Goal: Task Accomplishment & Management: Complete application form

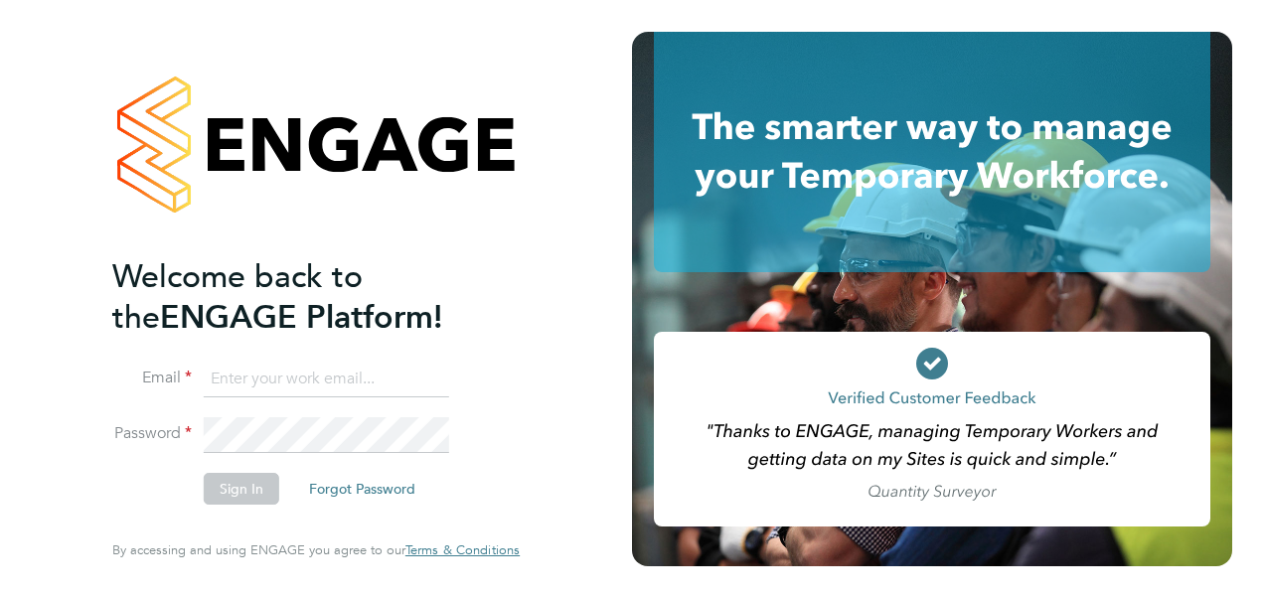
click at [379, 394] on input at bounding box center [326, 380] width 245 height 36
type input "zack.thurgood@hays.com"
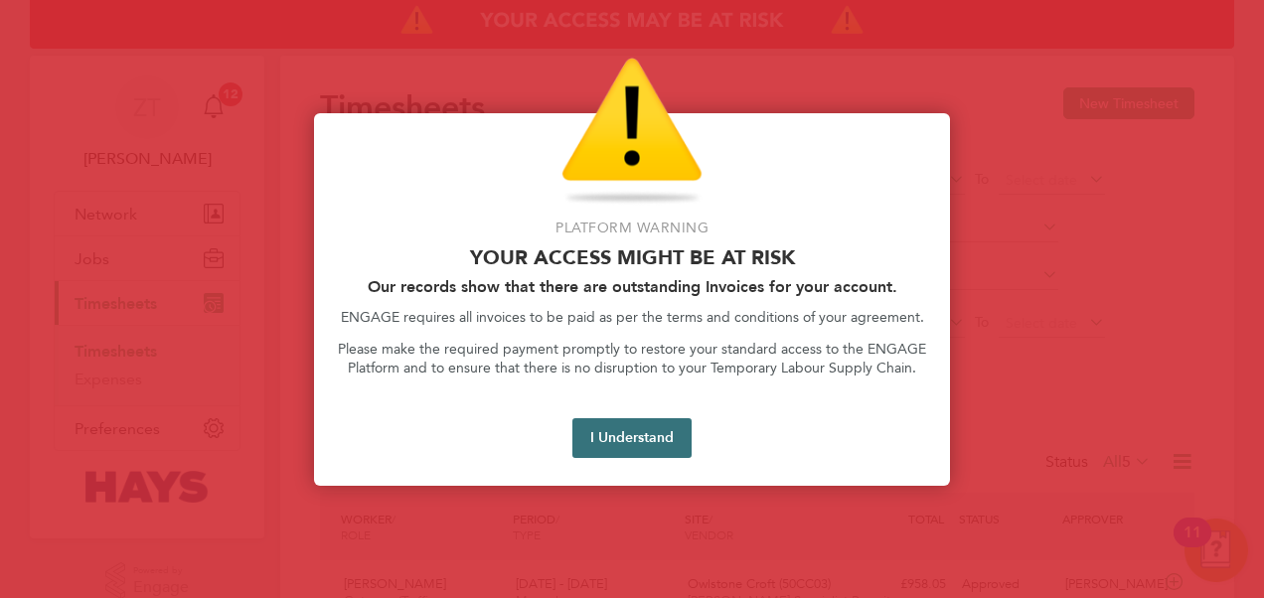
click at [626, 449] on button "I Understand" at bounding box center [631, 438] width 119 height 40
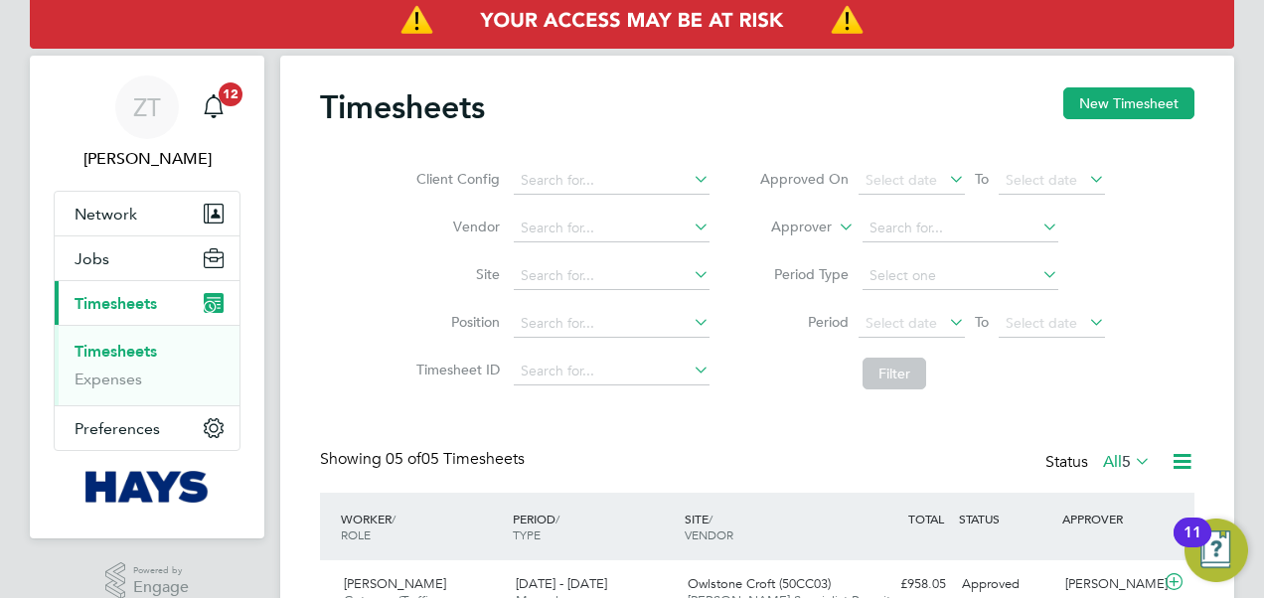
click at [690, 279] on icon at bounding box center [690, 274] width 0 height 28
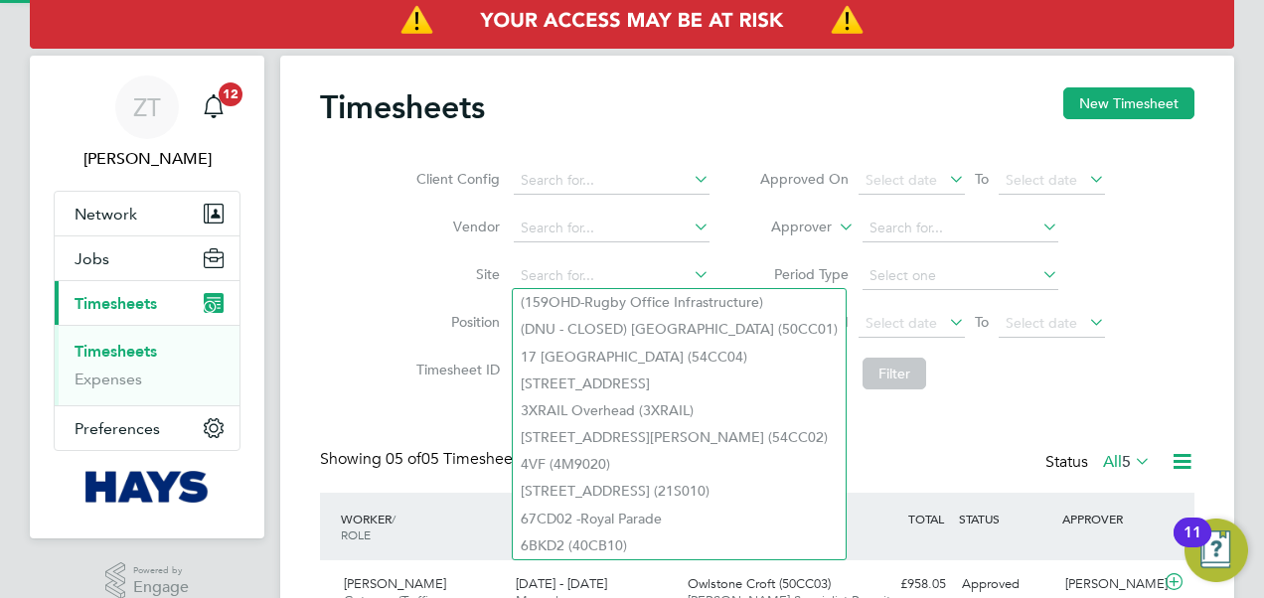
click at [690, 273] on icon at bounding box center [690, 274] width 0 height 28
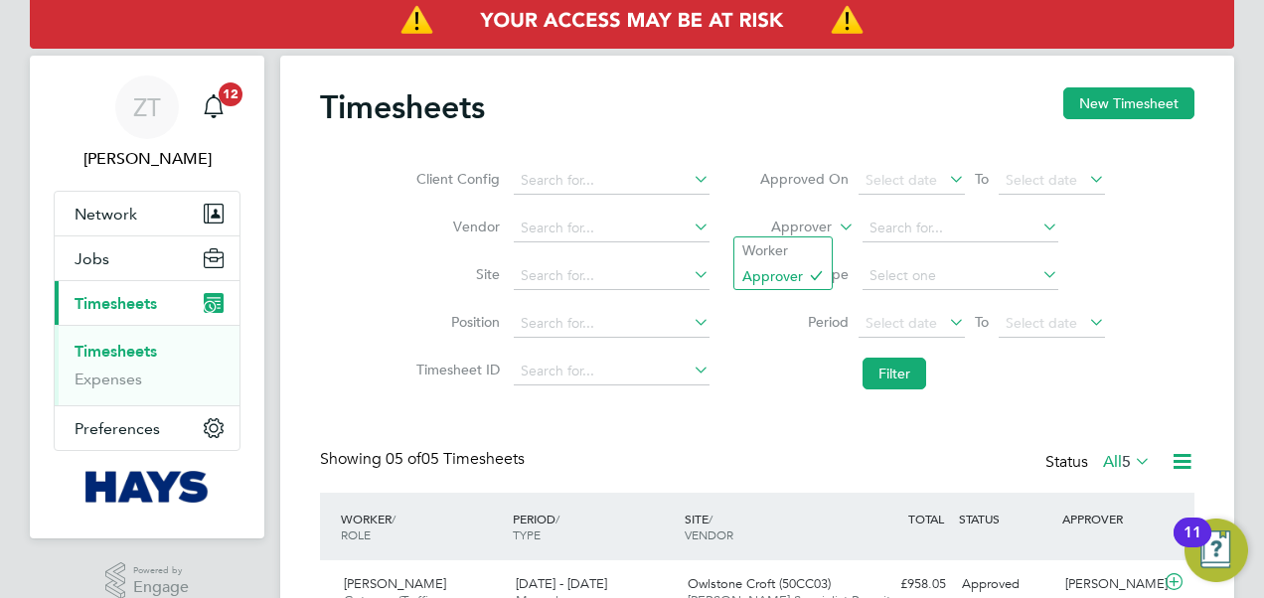
click at [835, 227] on icon at bounding box center [835, 222] width 0 height 18
click at [795, 244] on li "Worker" at bounding box center [782, 251] width 97 height 26
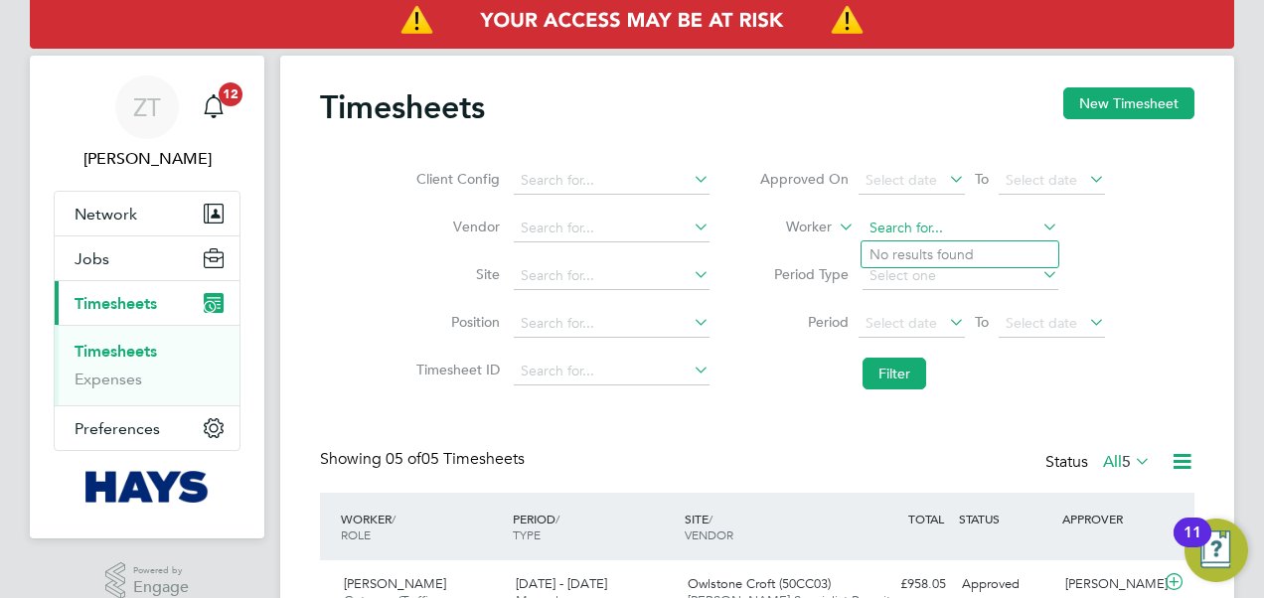
click at [912, 226] on input at bounding box center [961, 229] width 196 height 28
click at [1148, 95] on button "New Timesheet" at bounding box center [1128, 103] width 131 height 32
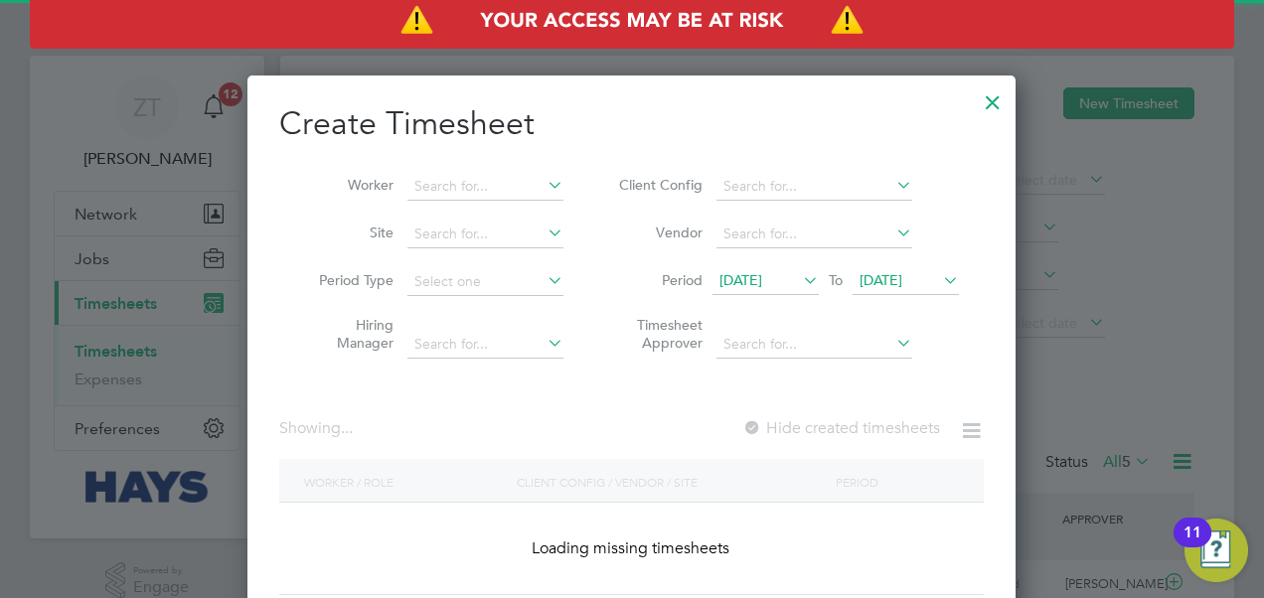
scroll to position [3391, 769]
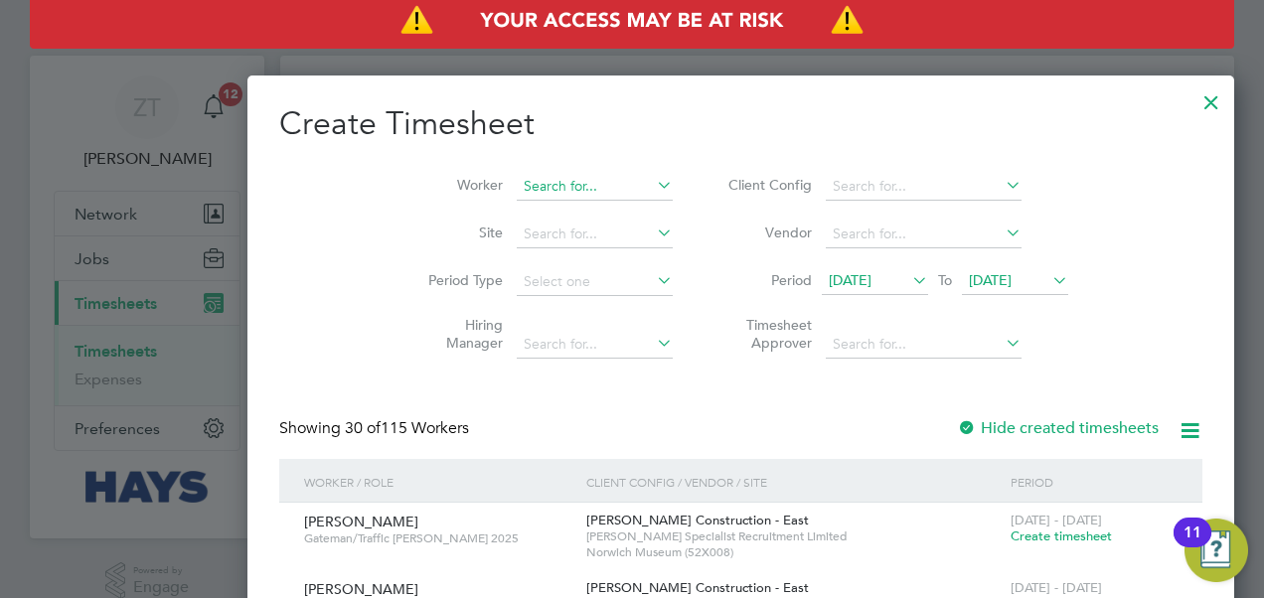
click at [517, 173] on input at bounding box center [595, 187] width 156 height 28
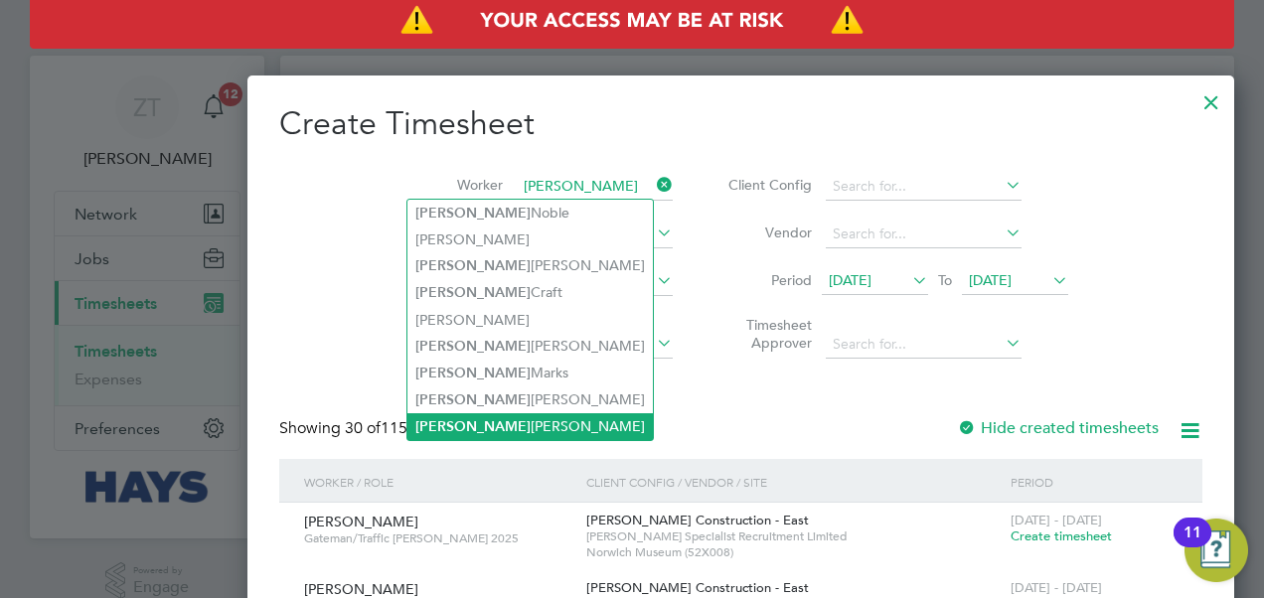
click at [507, 419] on li "[PERSON_NAME]" at bounding box center [529, 426] width 245 height 27
type input "[PERSON_NAME]"
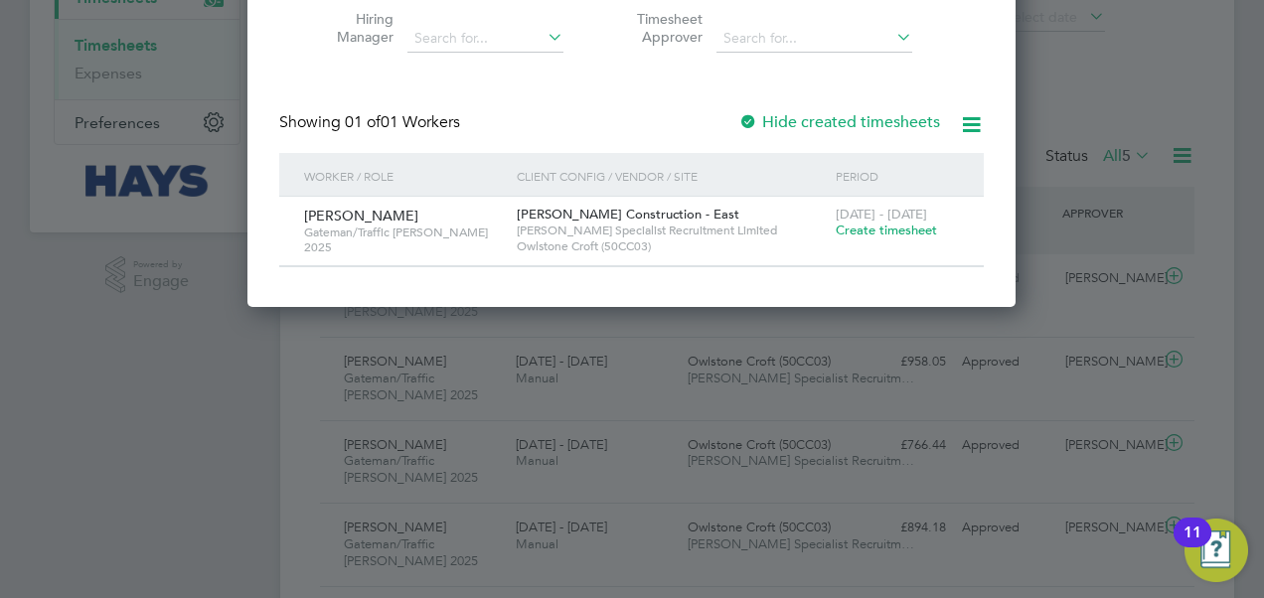
scroll to position [248, 0]
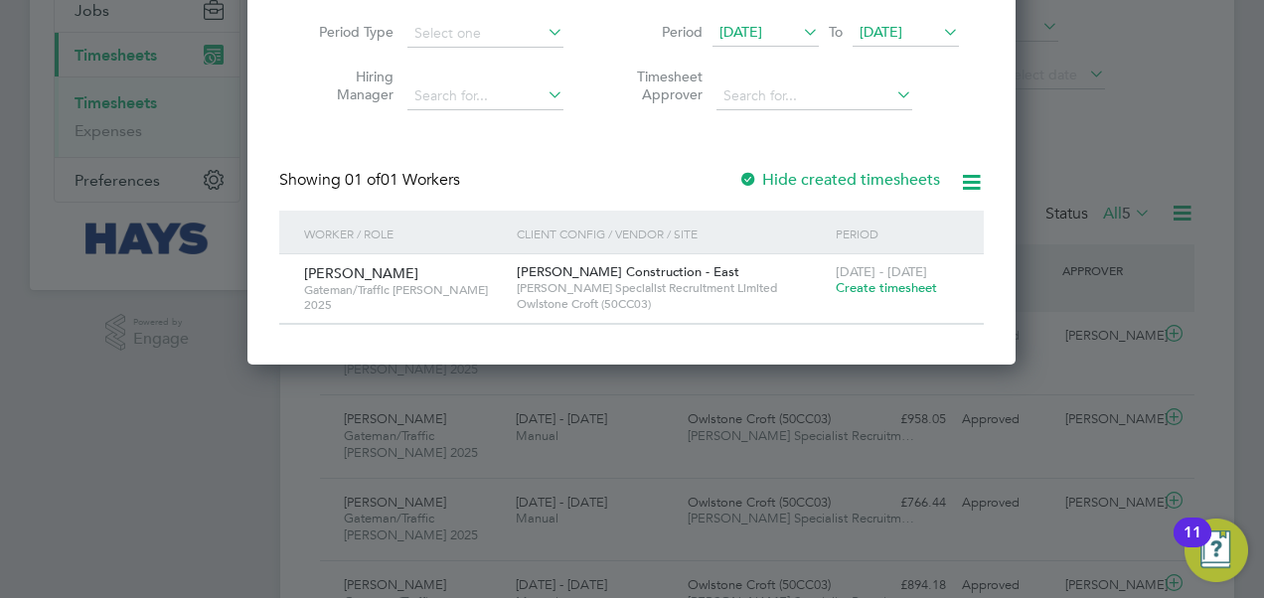
click at [875, 294] on span "Create timesheet" at bounding box center [886, 287] width 101 height 17
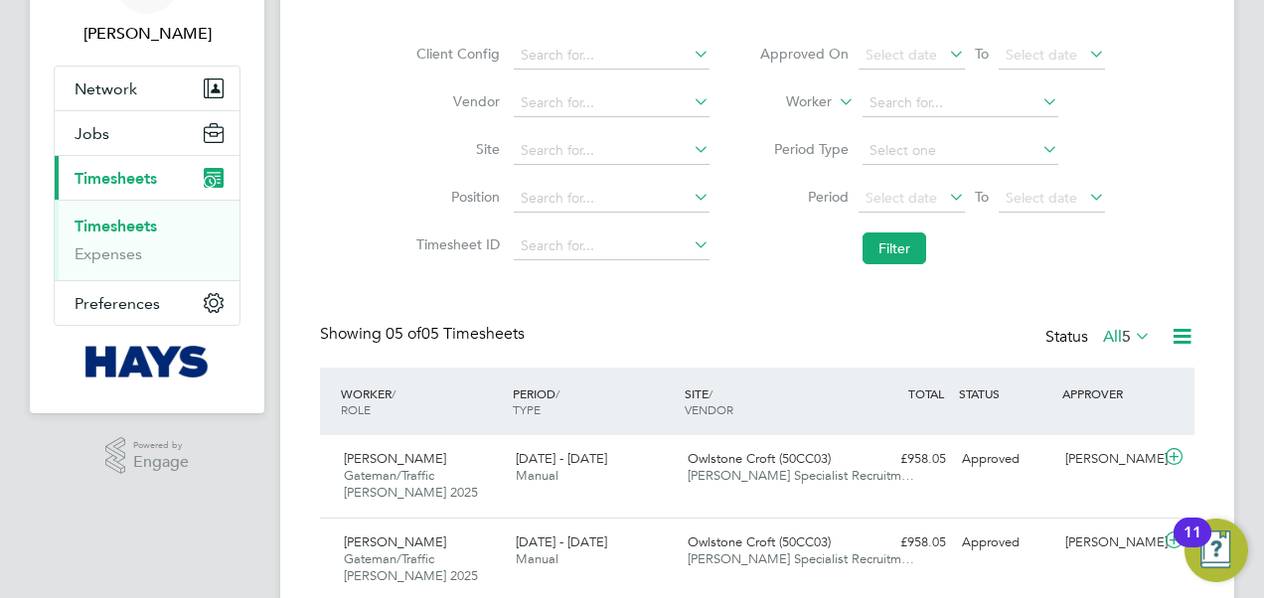
scroll to position [10, 10]
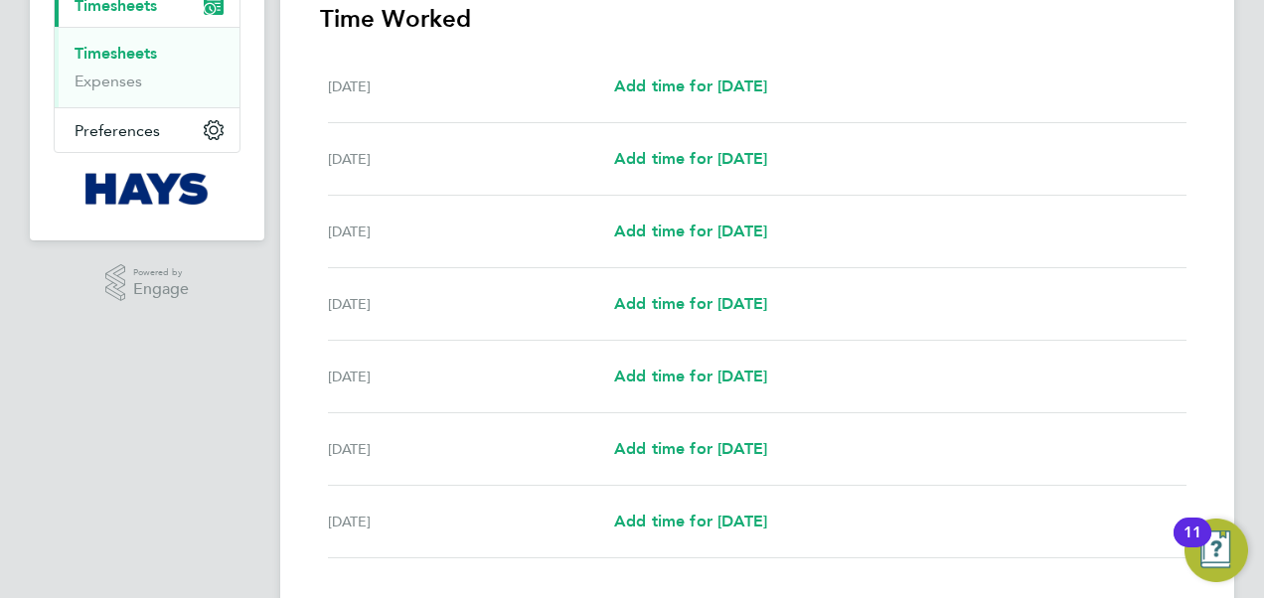
click at [710, 314] on div "[DATE] Add time for [DATE] Add time for [DATE]" at bounding box center [757, 304] width 859 height 73
click at [710, 302] on span "Add time for [DATE]" at bounding box center [690, 303] width 153 height 19
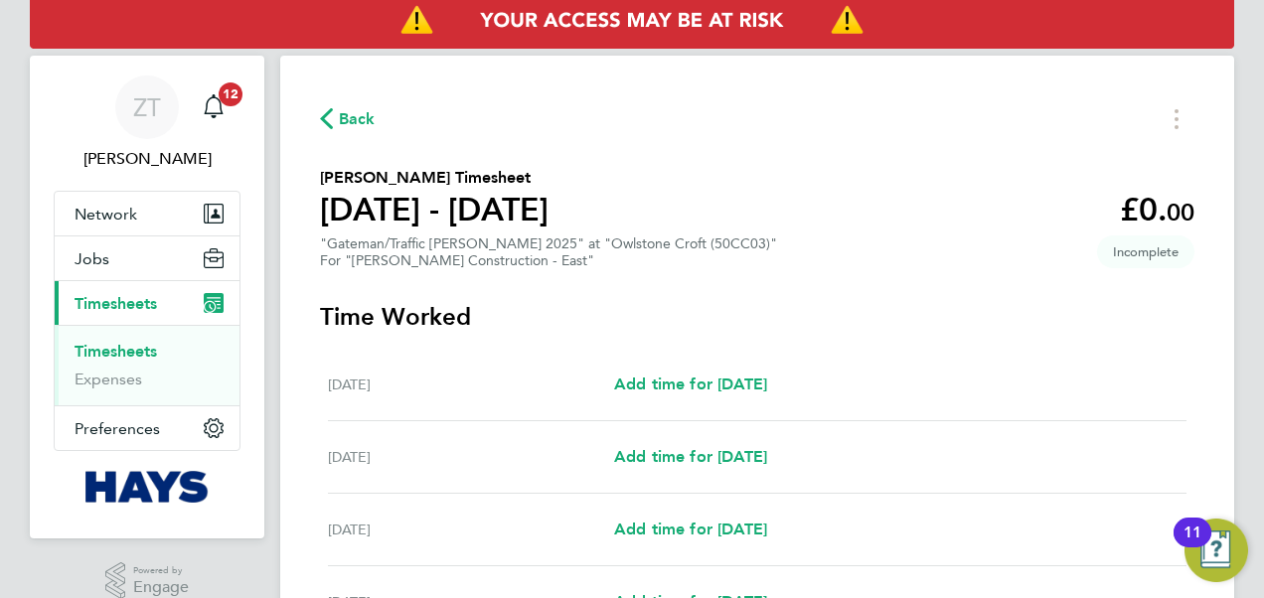
select select "60"
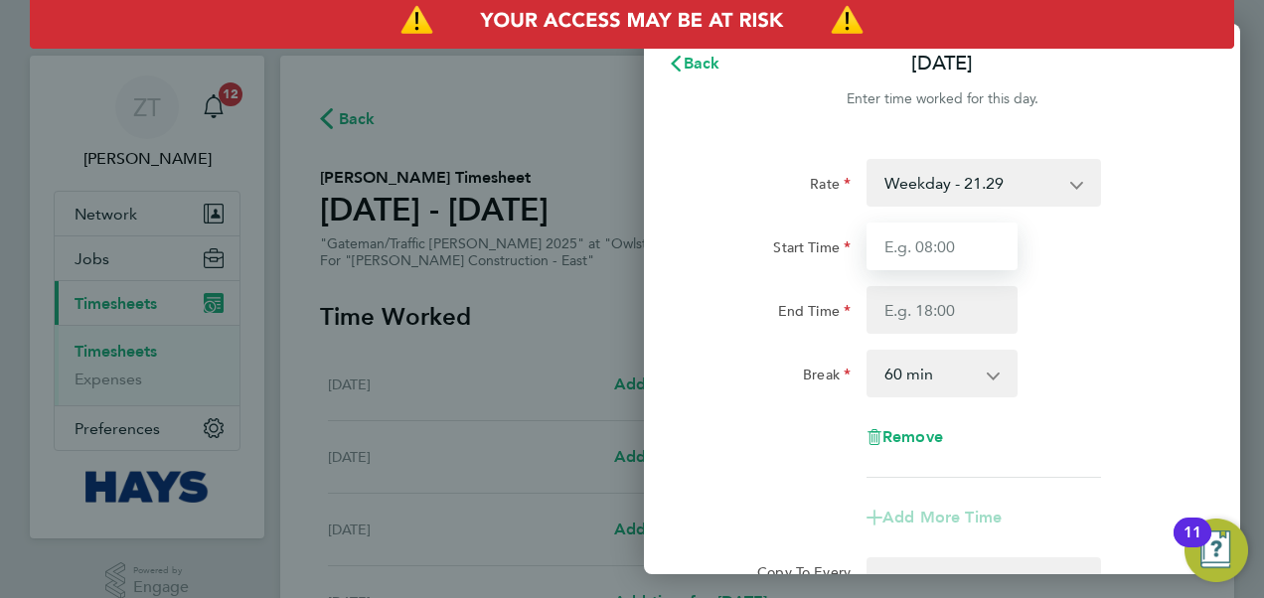
click at [954, 244] on input "Start Time" at bounding box center [942, 247] width 151 height 48
type input "07:30"
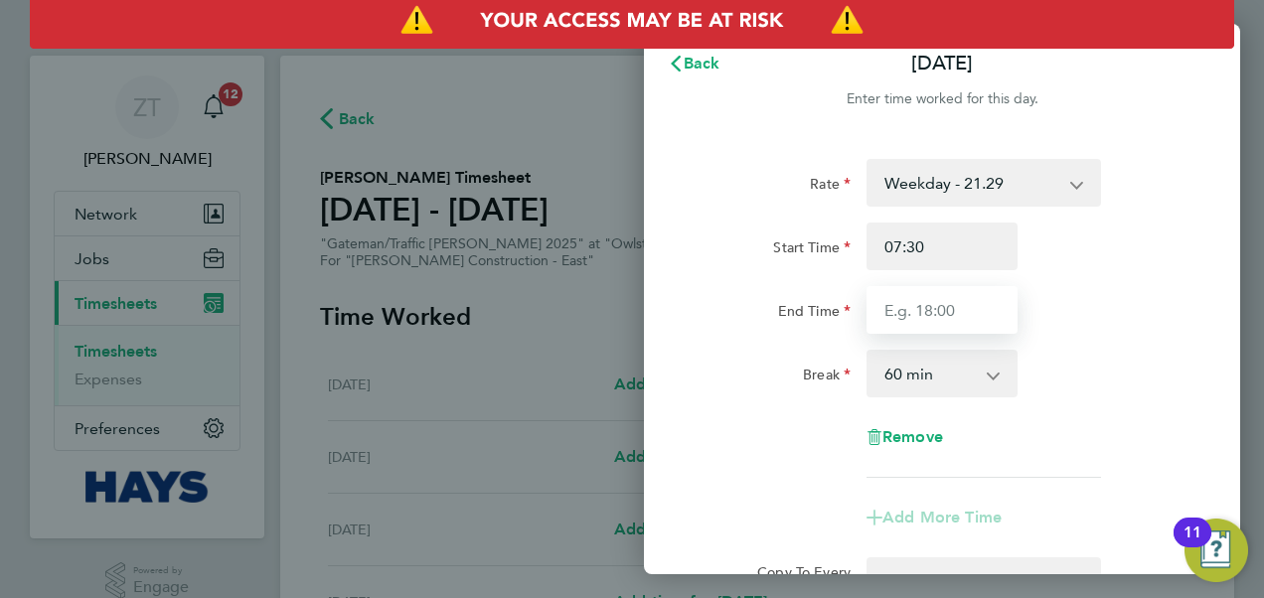
type input "17:00"
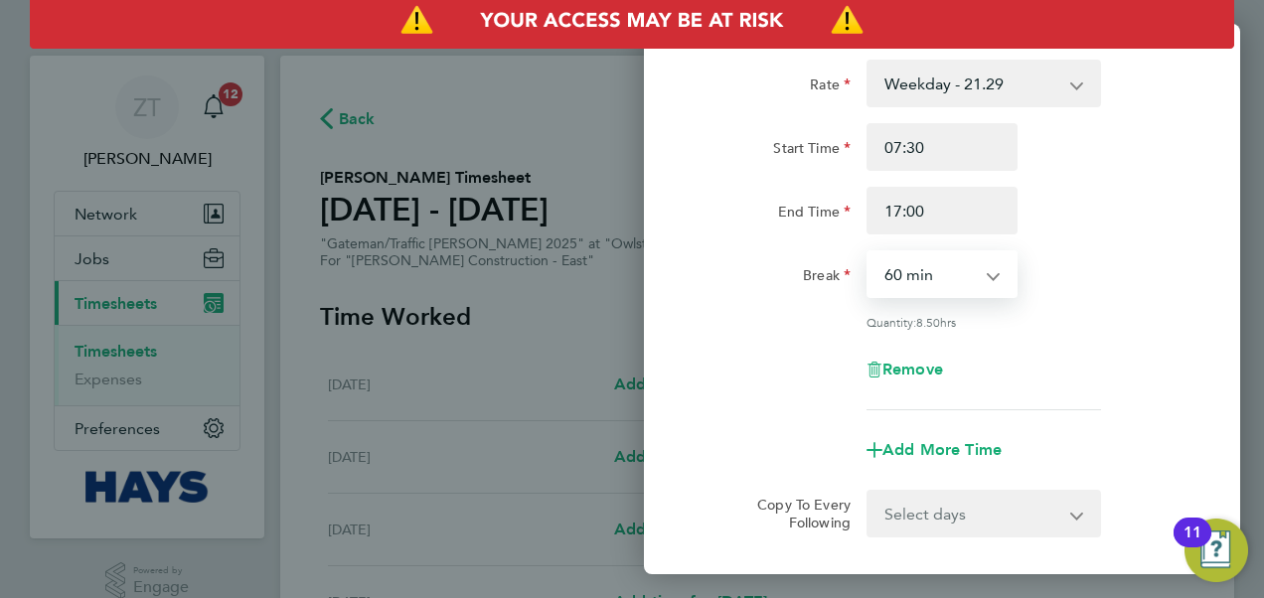
click at [967, 280] on select "0 min 15 min 30 min 45 min 60 min 75 min 90 min" at bounding box center [930, 274] width 123 height 44
click at [944, 276] on select "0 min 15 min 30 min 45 min 60 min 75 min 90 min" at bounding box center [930, 274] width 123 height 44
select select "30"
click at [869, 252] on select "0 min 15 min 30 min 45 min 60 min 75 min 90 min" at bounding box center [930, 274] width 123 height 44
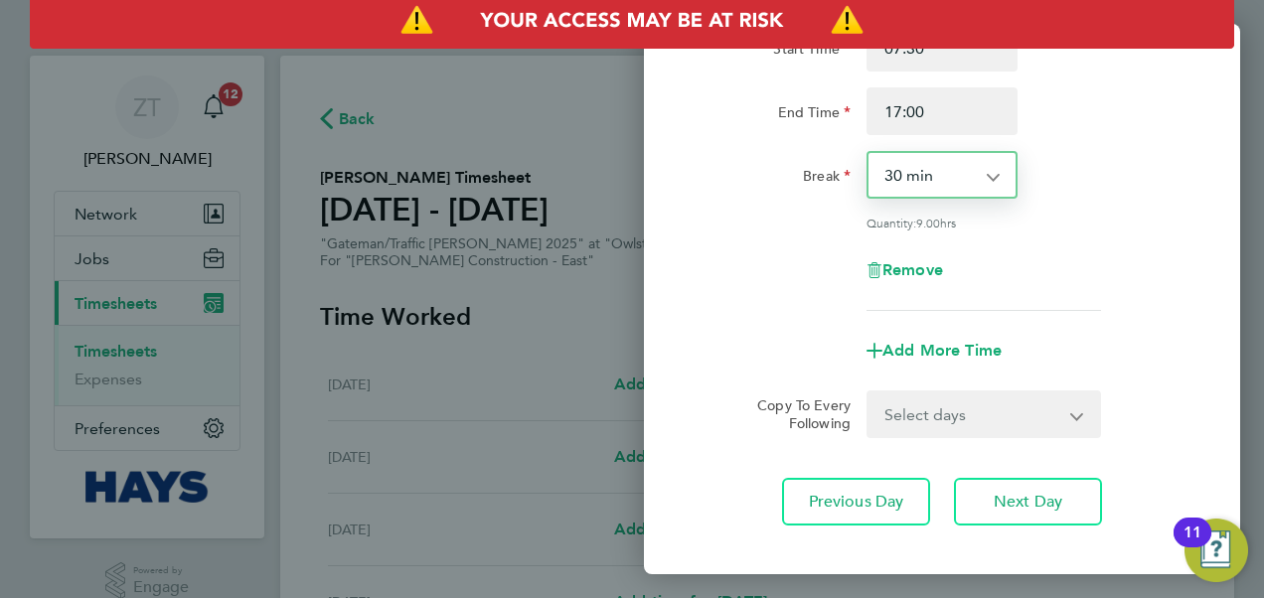
click at [944, 407] on select "Select days Day [DATE] [DATE] [DATE]" at bounding box center [973, 415] width 209 height 44
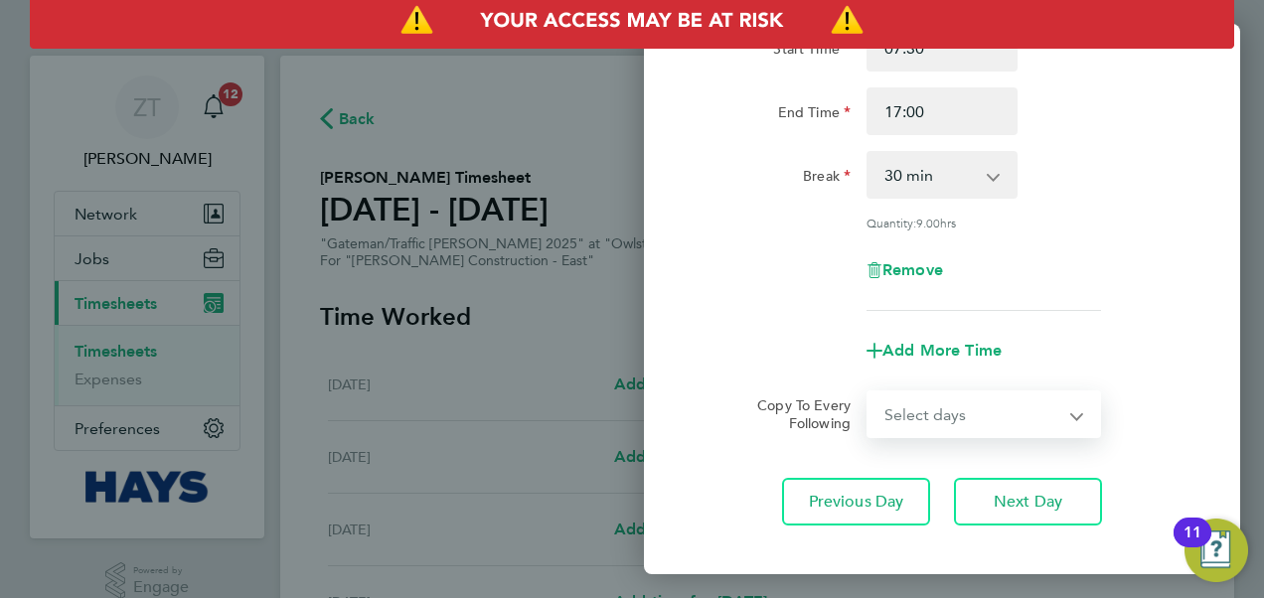
click at [989, 399] on select "Select days Day [DATE] [DATE] [DATE]" at bounding box center [973, 415] width 209 height 44
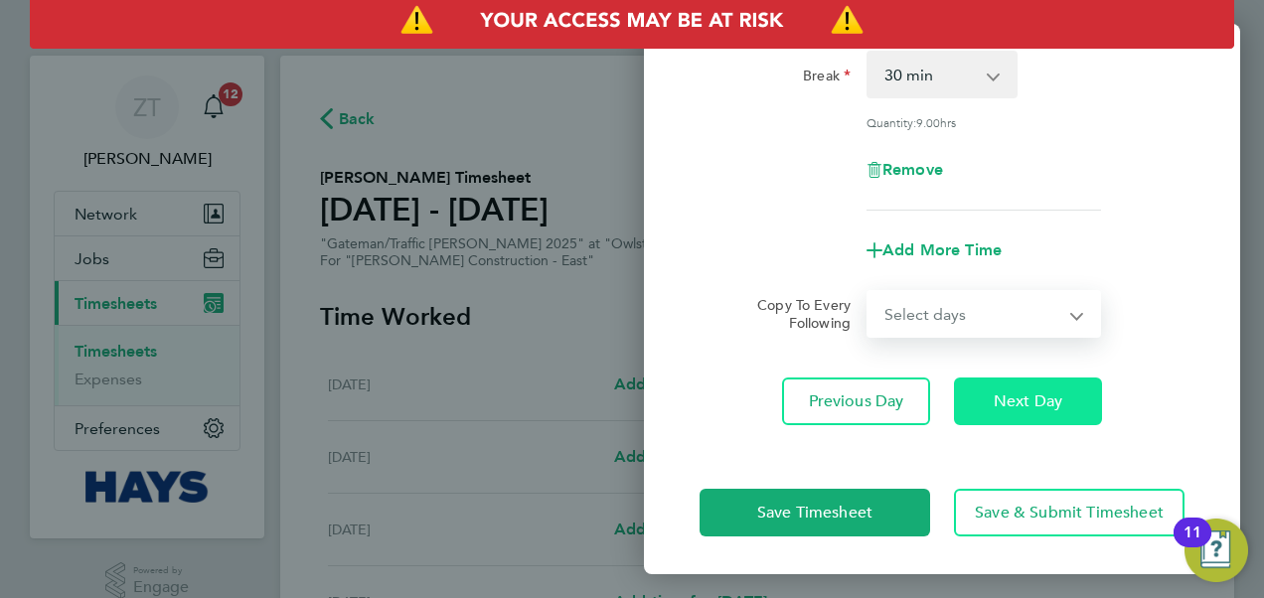
click at [1038, 407] on span "Next Day" at bounding box center [1028, 402] width 69 height 20
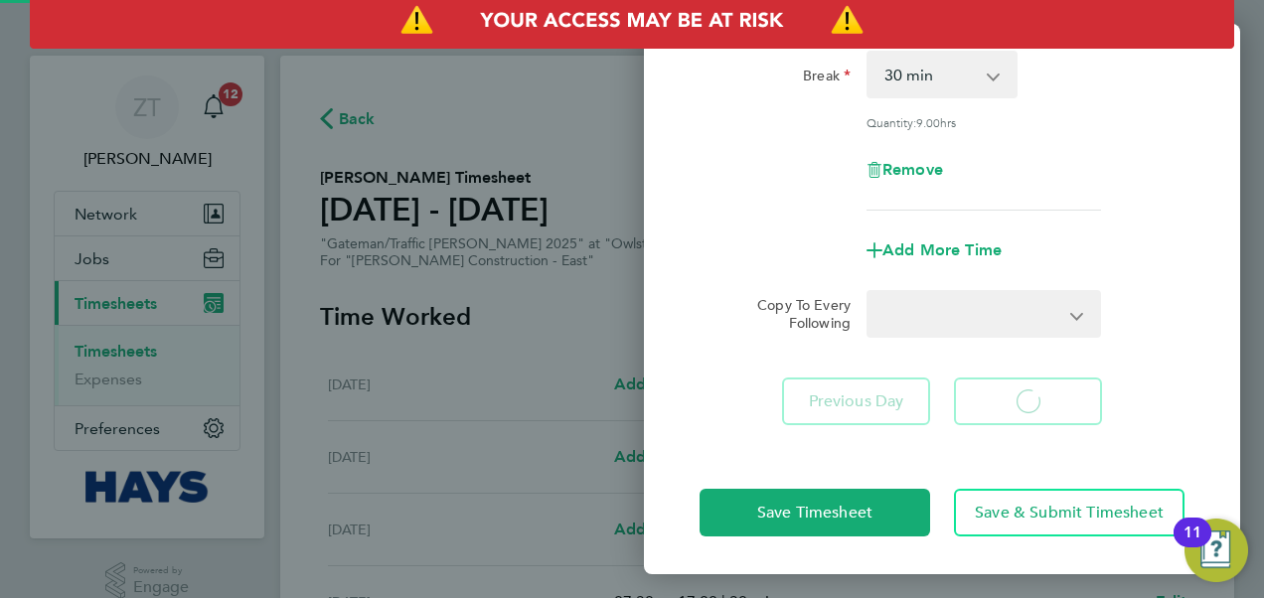
select select "60"
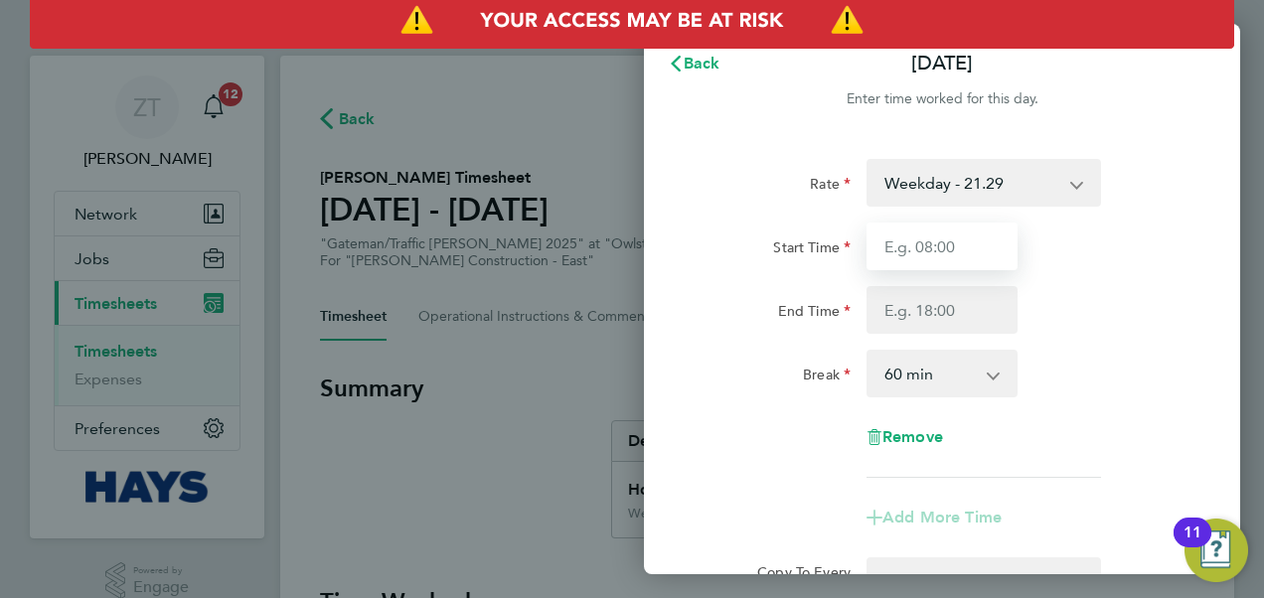
click at [964, 249] on input "Start Time" at bounding box center [942, 247] width 151 height 48
type input "07:30"
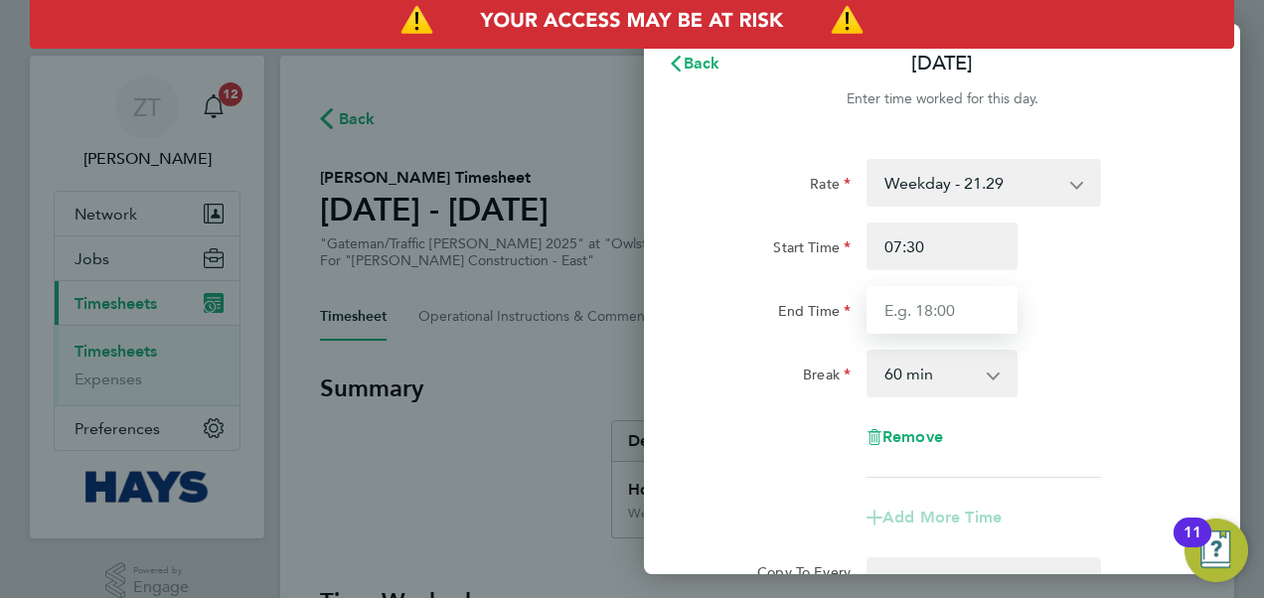
type input "17:00"
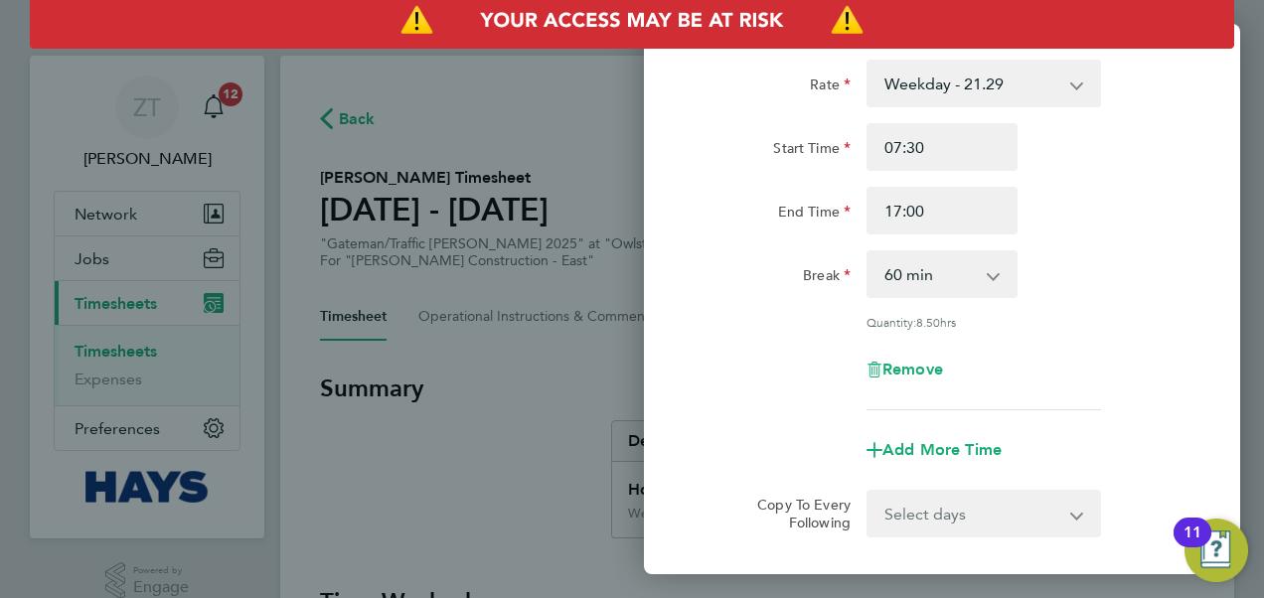
click at [952, 270] on select "0 min 15 min 30 min 45 min 60 min 75 min 90 min" at bounding box center [930, 274] width 123 height 44
select select "30"
click at [869, 252] on select "0 min 15 min 30 min 45 min 60 min 75 min 90 min" at bounding box center [930, 274] width 123 height 44
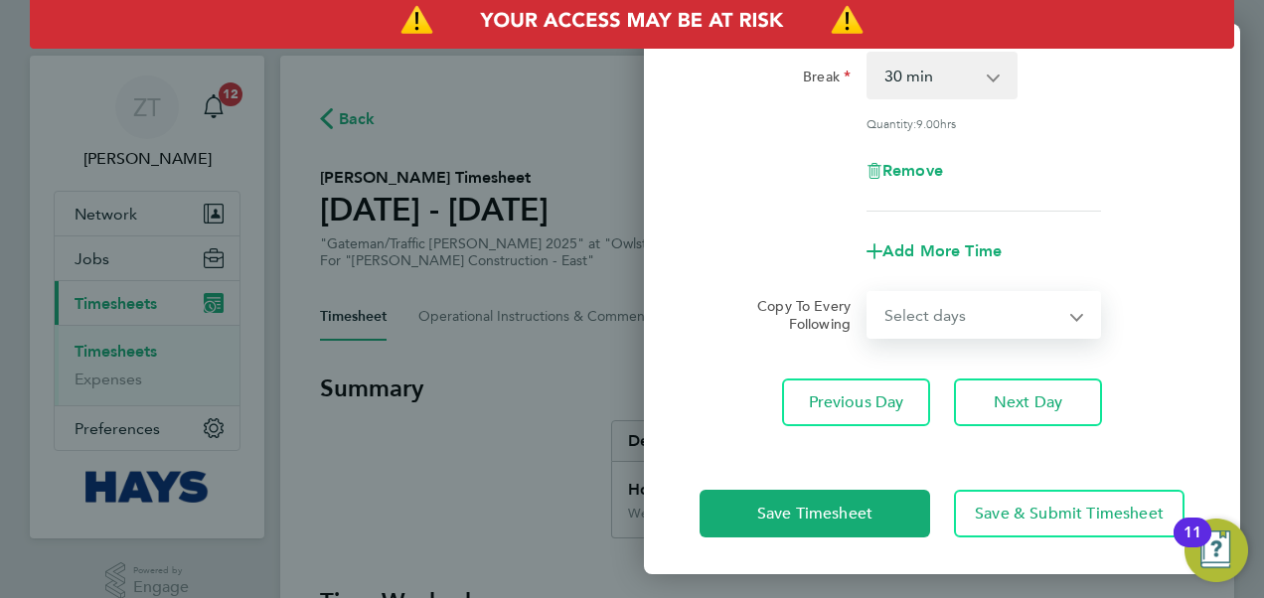
click at [992, 300] on select "Select days Day [DATE] [DATE]" at bounding box center [973, 315] width 209 height 44
select select "THU"
click at [869, 293] on select "Select days Day [DATE] [DATE]" at bounding box center [973, 315] width 209 height 44
select select "[DATE]"
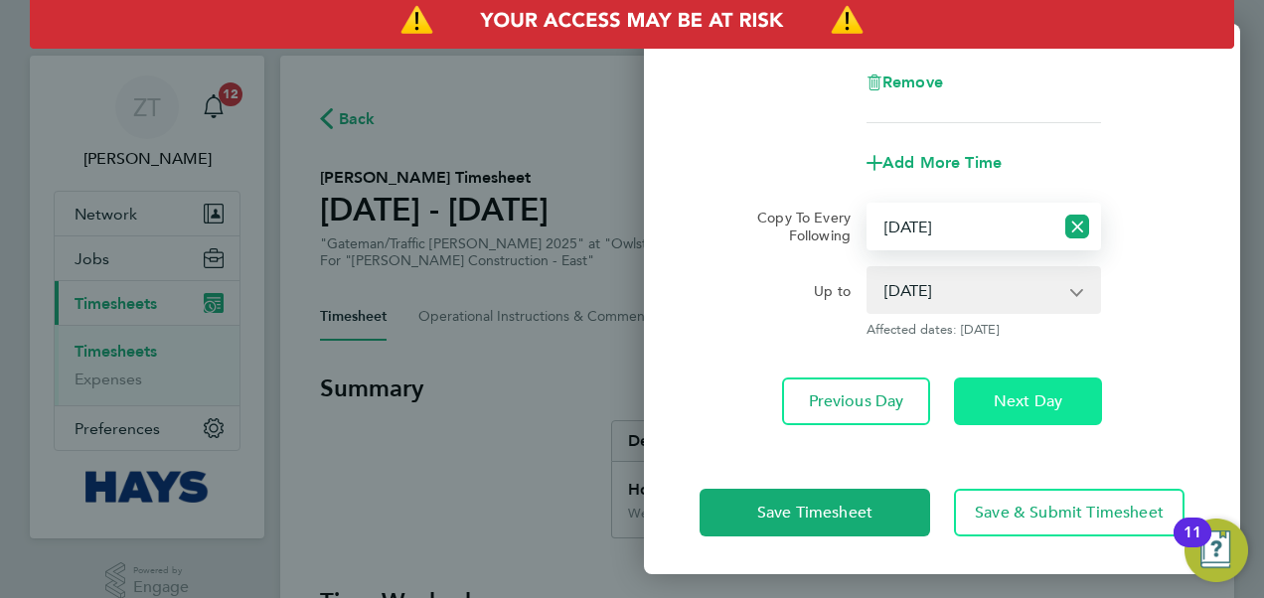
click at [1022, 392] on span "Next Day" at bounding box center [1028, 402] width 69 height 20
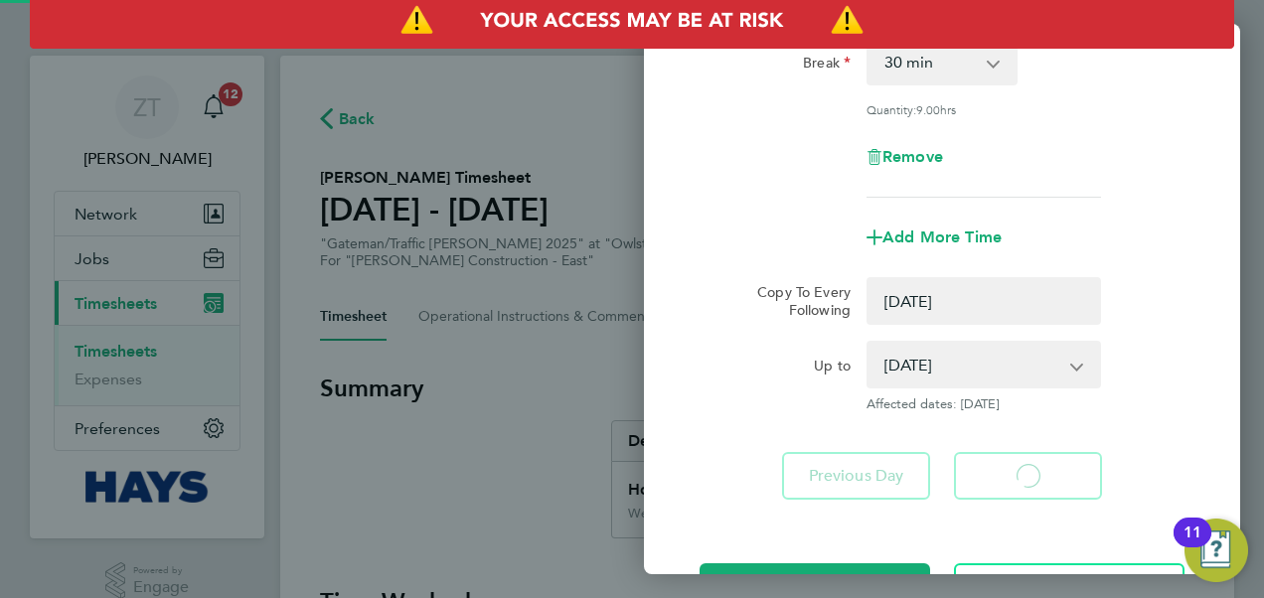
select select "0: null"
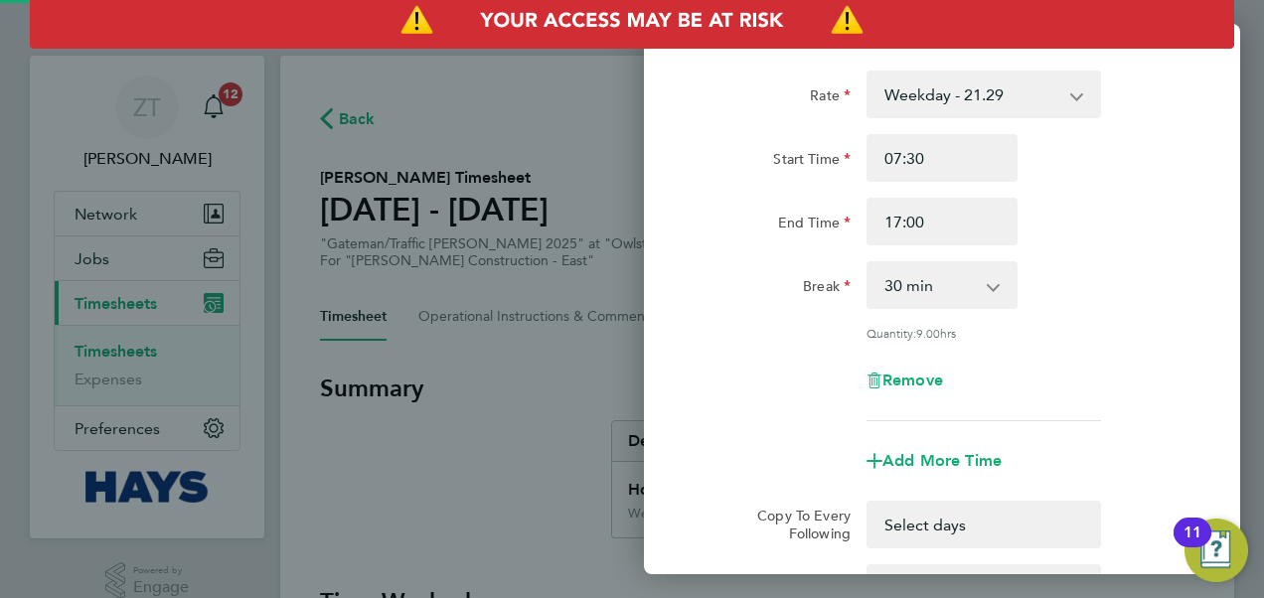
select select "30"
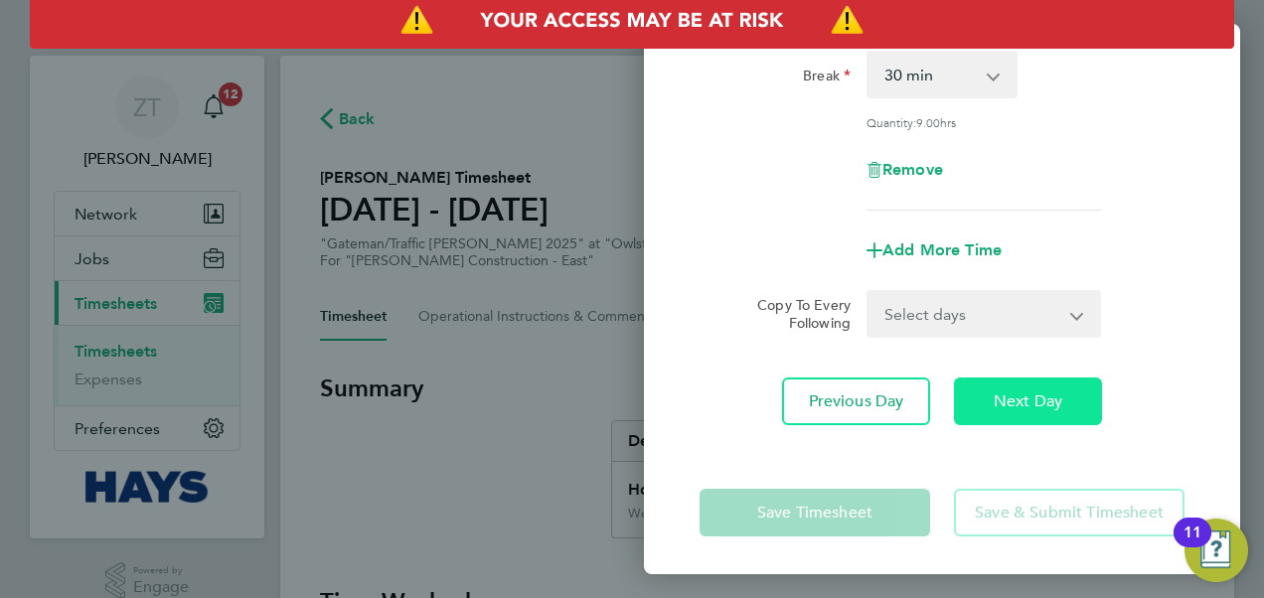
click at [1032, 388] on button "Next Day" at bounding box center [1028, 402] width 148 height 48
select select "60"
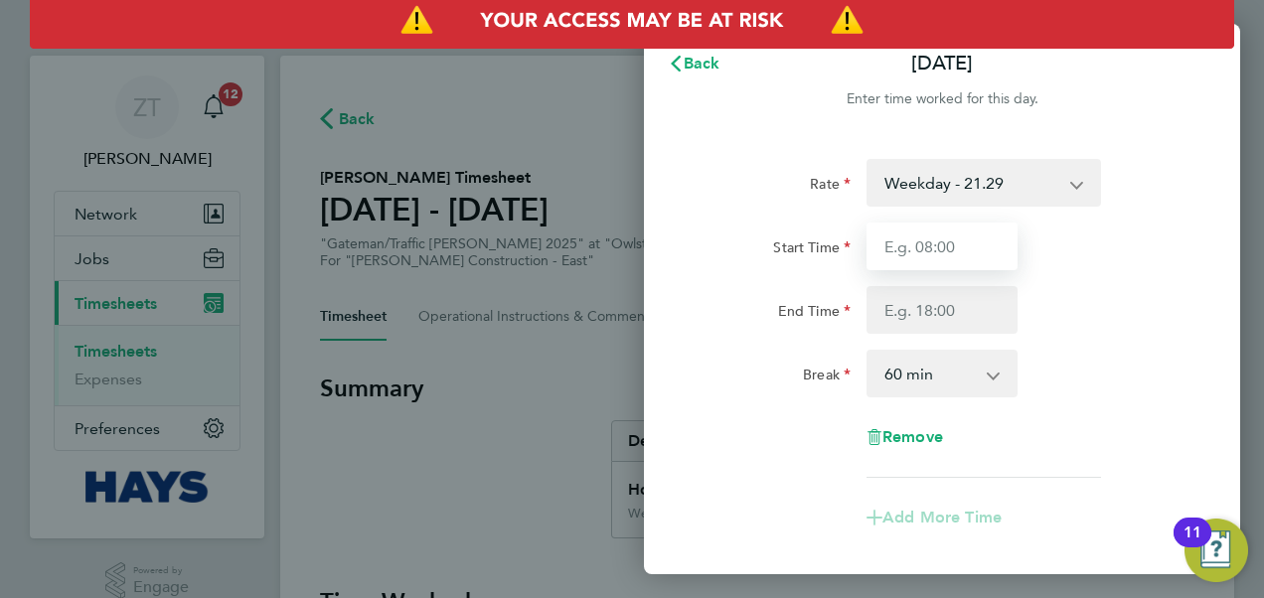
click at [959, 242] on input "Start Time" at bounding box center [942, 247] width 151 height 48
type input "07:30"
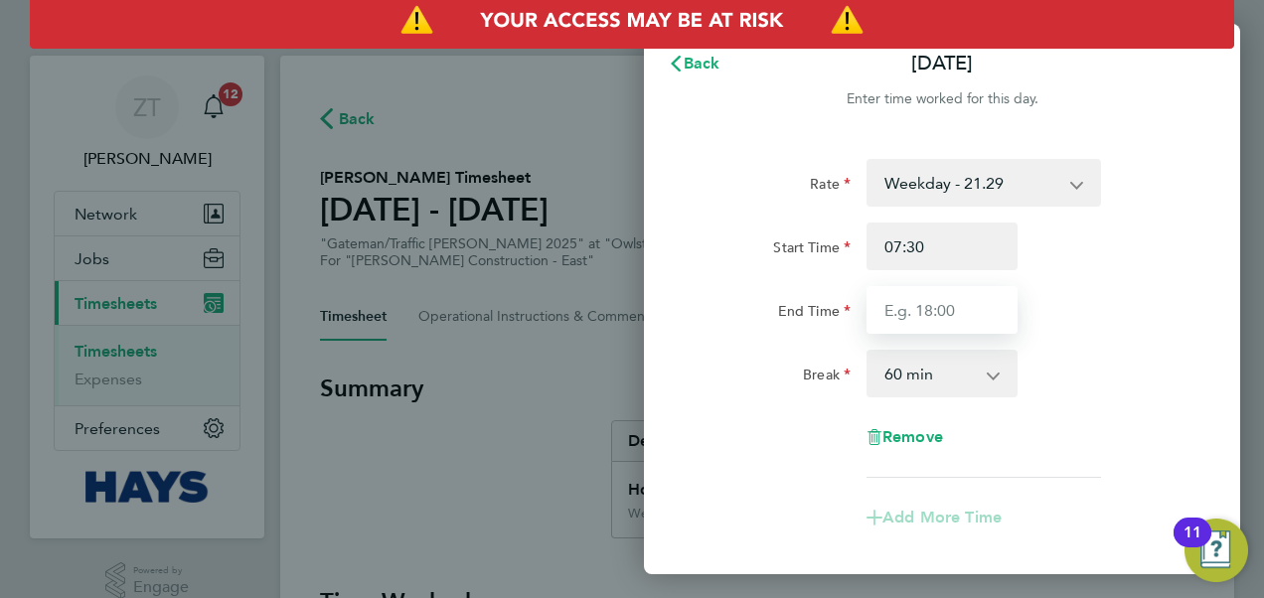
click at [930, 312] on input "End Time" at bounding box center [942, 310] width 151 height 48
type input "17:00"
click at [953, 372] on select "0 min 15 min 30 min 45 min 60 min 75 min 90 min" at bounding box center [930, 374] width 123 height 44
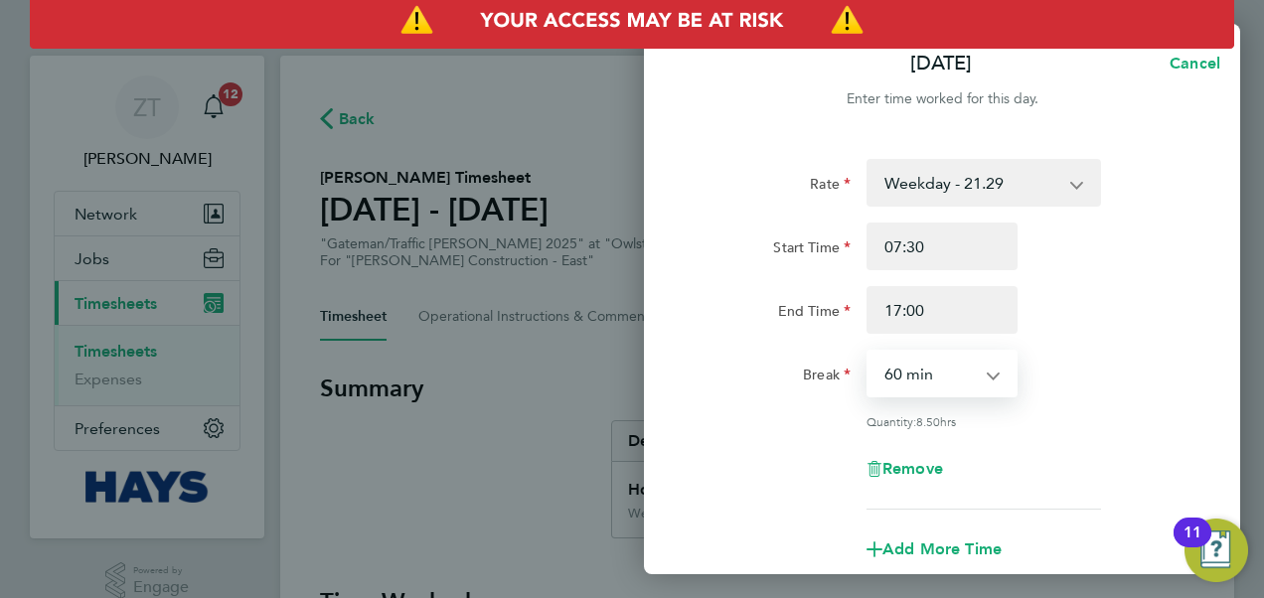
select select "30"
click at [869, 352] on select "0 min 15 min 30 min 45 min 60 min 75 min 90 min" at bounding box center [930, 374] width 123 height 44
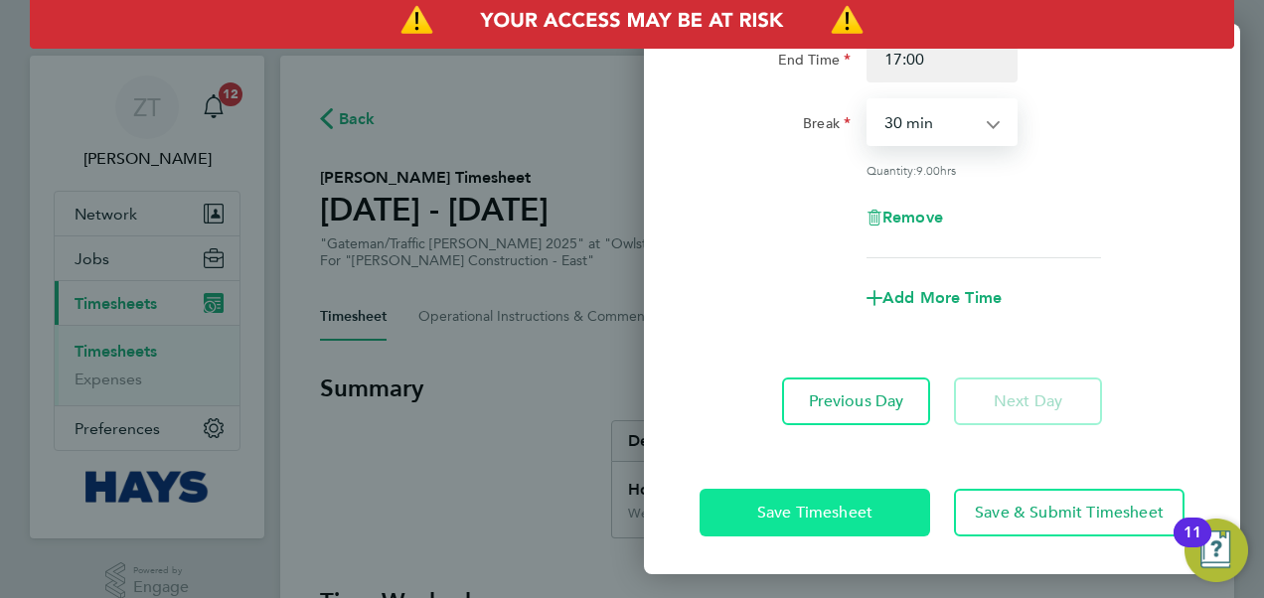
click at [896, 503] on button "Save Timesheet" at bounding box center [815, 513] width 231 height 48
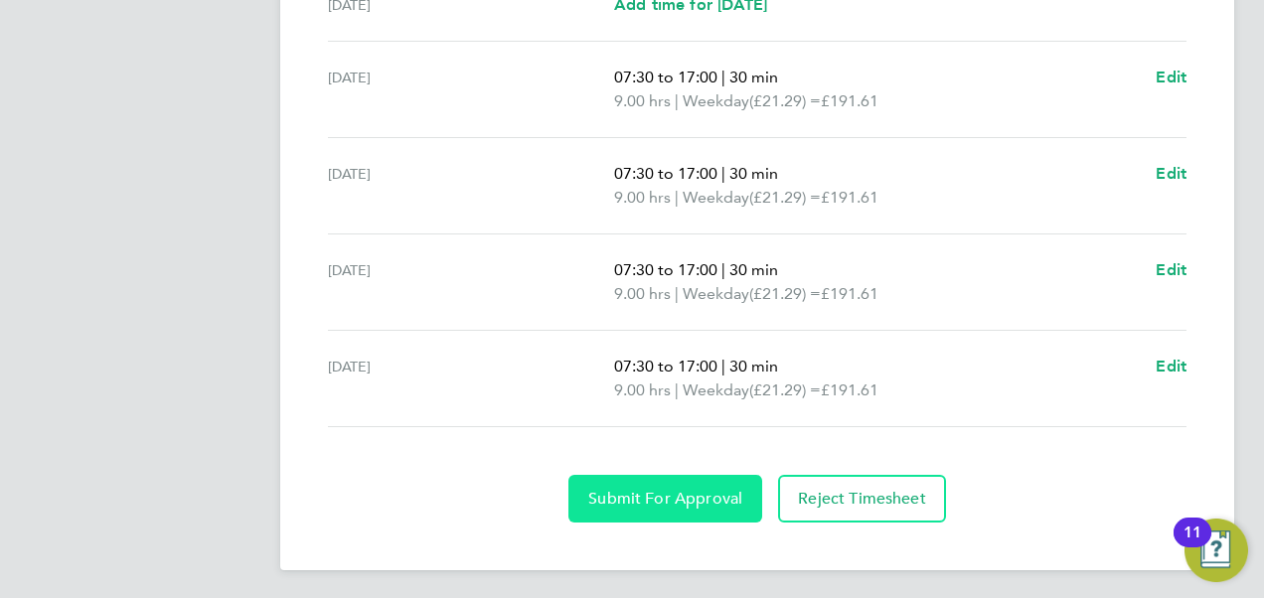
click at [717, 501] on span "Submit For Approval" at bounding box center [665, 499] width 154 height 20
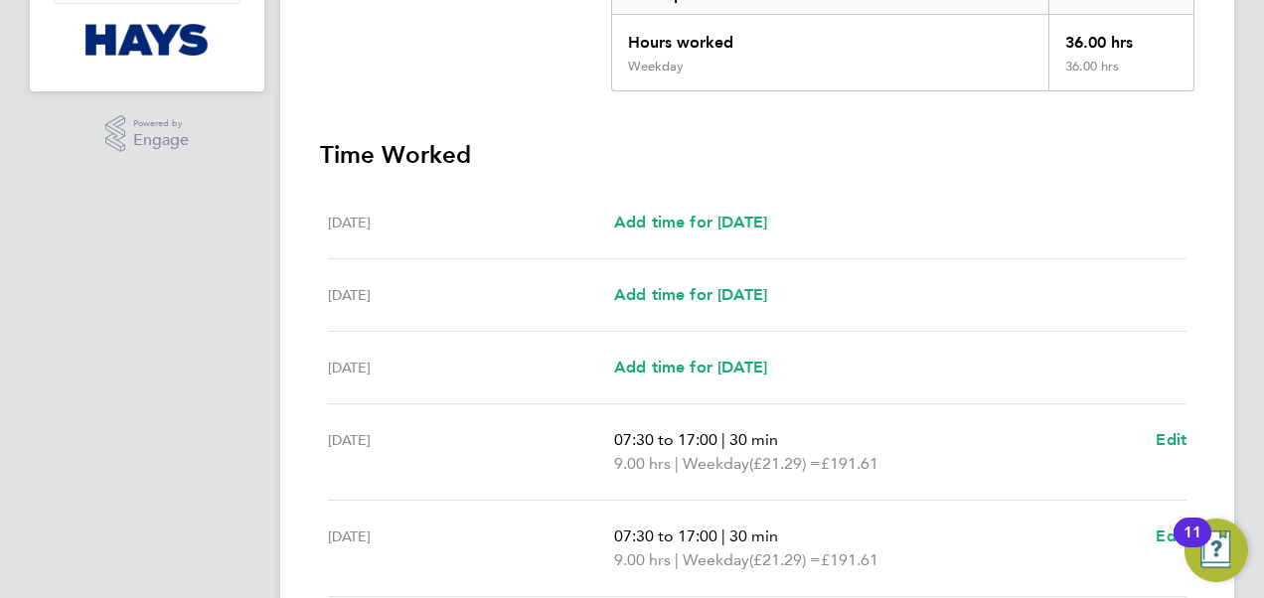
scroll to position [214, 0]
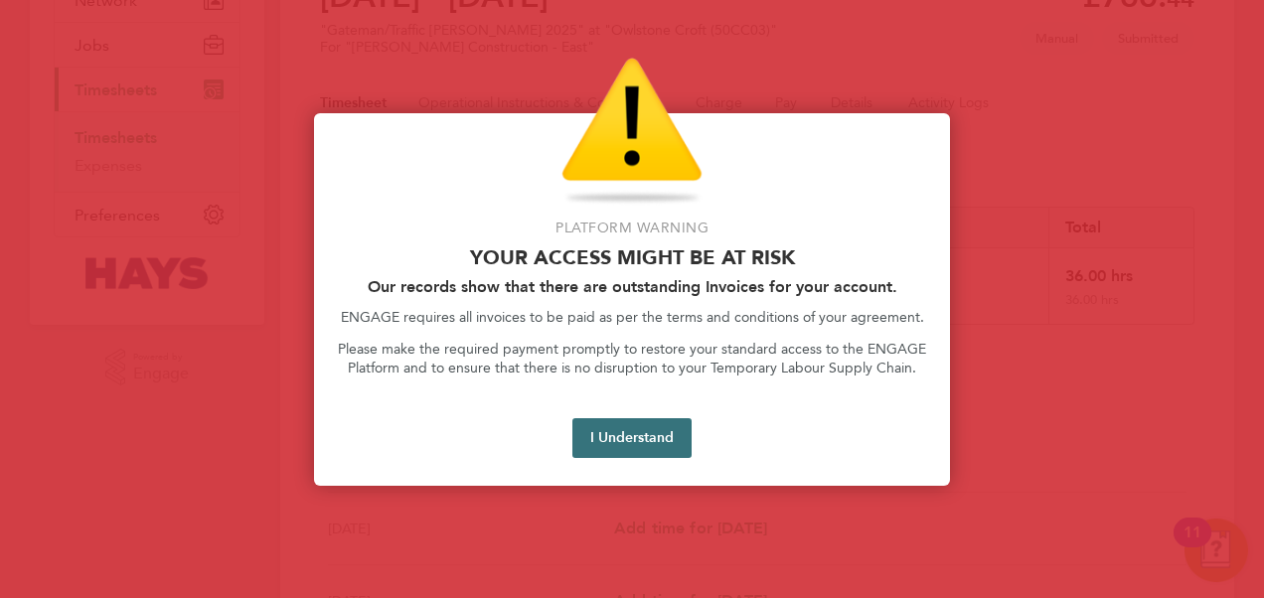
click at [644, 441] on button "I Understand" at bounding box center [631, 438] width 119 height 40
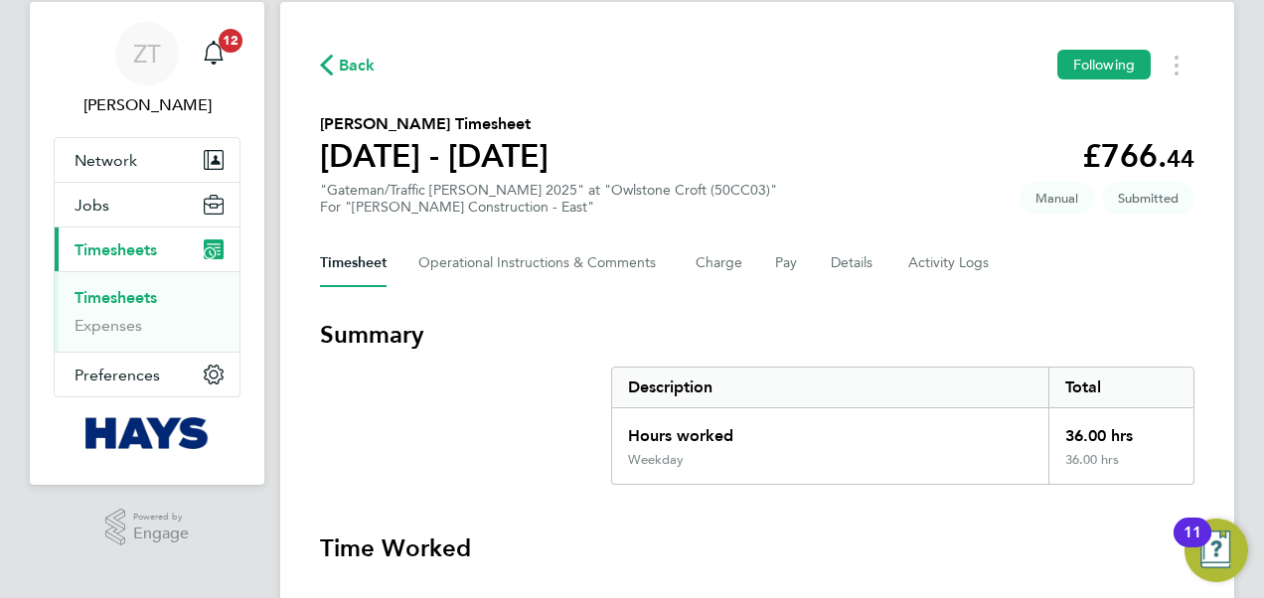
scroll to position [0, 0]
